Goal: Check status: Check status

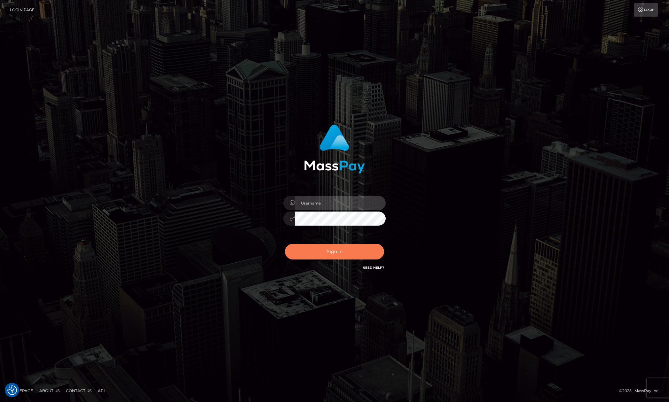
type input "Allen.megabonanza"
click at [330, 257] on button "Sign in" at bounding box center [334, 252] width 99 height 16
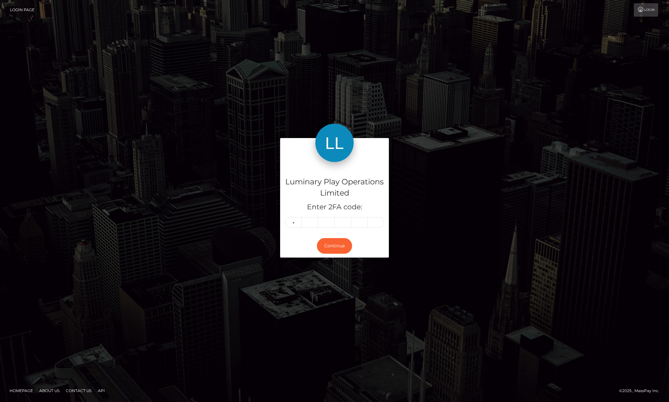
type input "2"
type input "5"
type input "0"
type input "1"
type input "5"
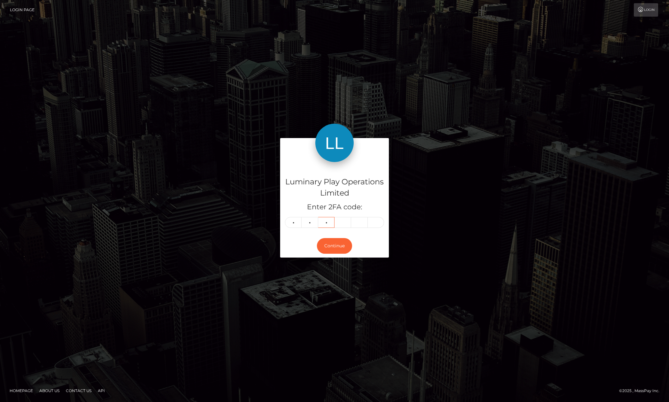
type input "4"
type input "5"
type input "2"
type input "9"
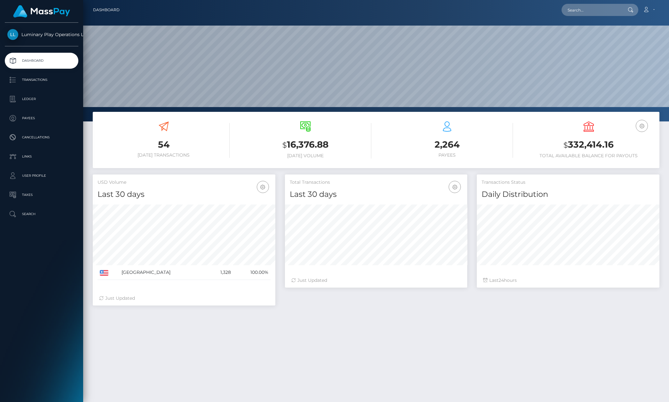
scroll to position [112, 182]
click at [605, 17] on nav "Dashboard Loading... Loading... Account Edit Profile" at bounding box center [375, 10] width 585 height 20
paste input "394207"
click at [602, 13] on input "text" at bounding box center [591, 10] width 60 height 12
paste input "text"
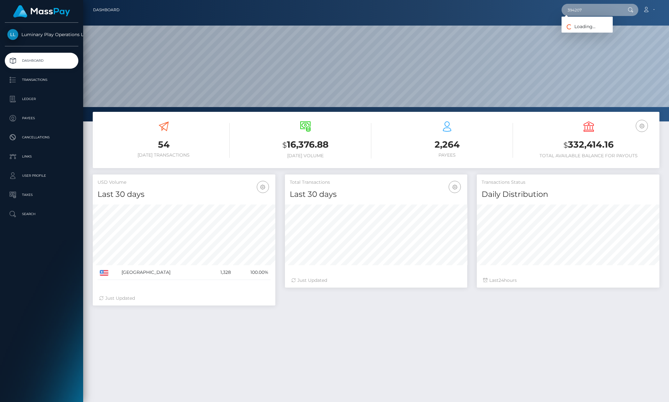
type input "394207"
